Goal: Use online tool/utility: Utilize a website feature to perform a specific function

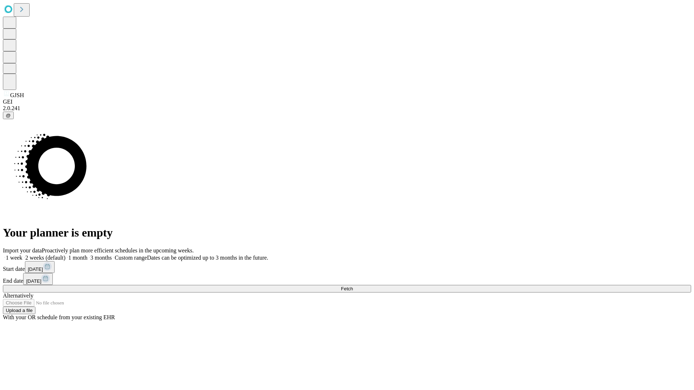
click at [353, 286] on span "Fetch" at bounding box center [347, 288] width 12 height 5
